Goal: Understand process/instructions: Learn how to perform a task or action

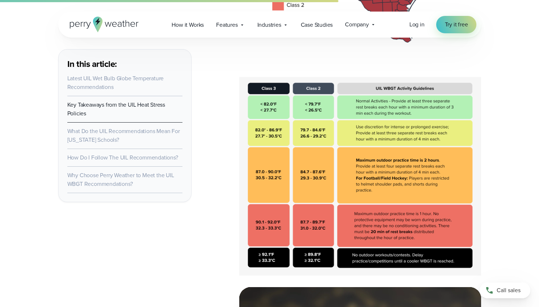
scroll to position [1354, 0]
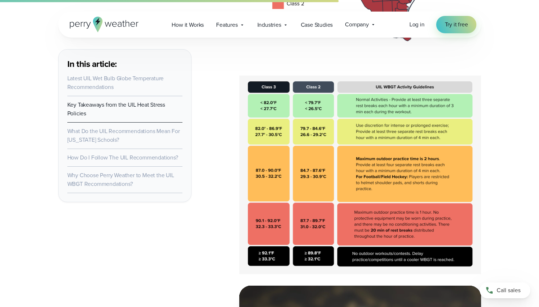
click at [304, 201] on img at bounding box center [360, 175] width 242 height 199
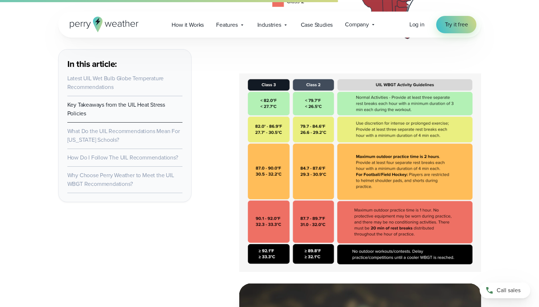
scroll to position [1359, 0]
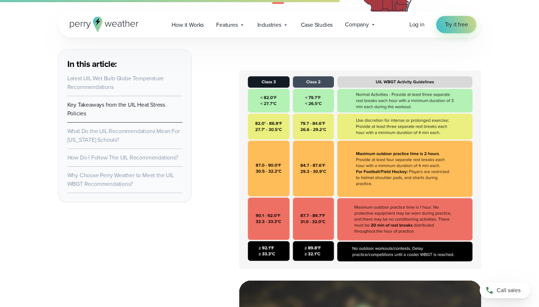
click at [387, 220] on img at bounding box center [360, 170] width 242 height 199
click at [387, 171] on img at bounding box center [360, 170] width 242 height 199
click at [284, 175] on img at bounding box center [360, 170] width 242 height 199
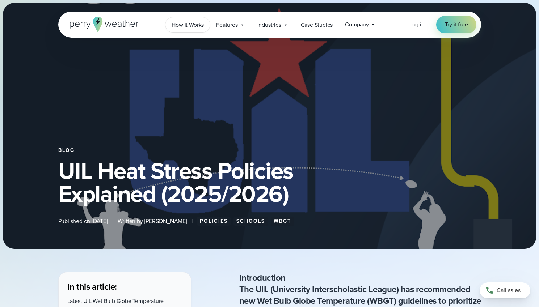
click at [199, 30] on link "How it Works" at bounding box center [187, 24] width 45 height 15
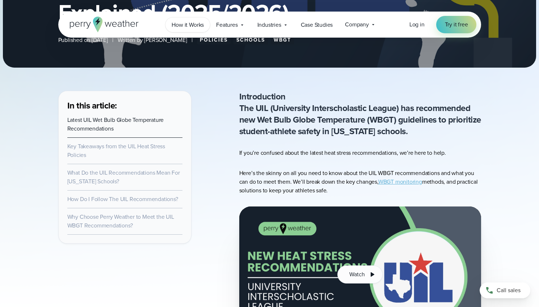
scroll to position [211, 0]
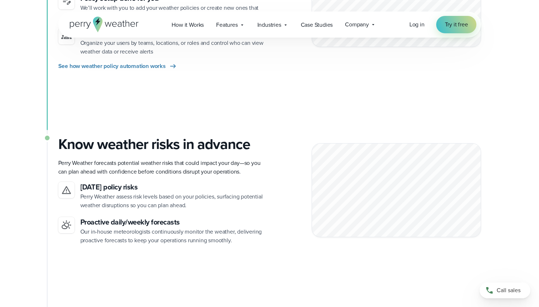
scroll to position [386, 0]
